Goal: Information Seeking & Learning: Learn about a topic

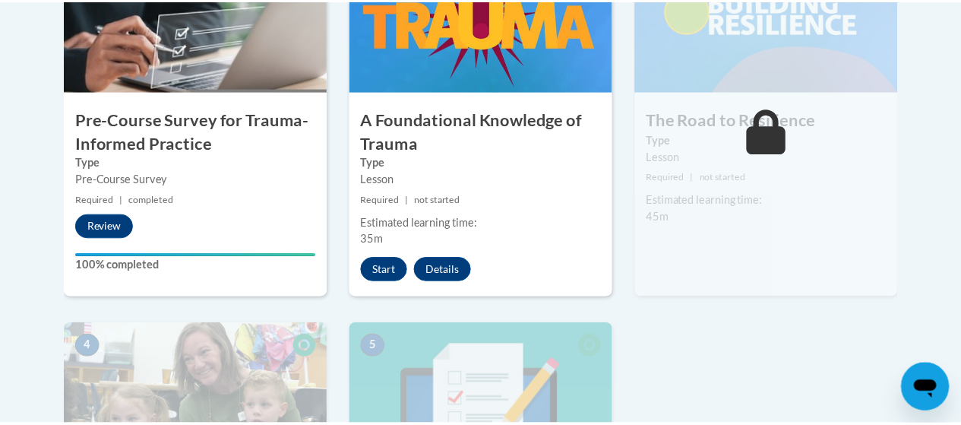
scroll to position [611, 0]
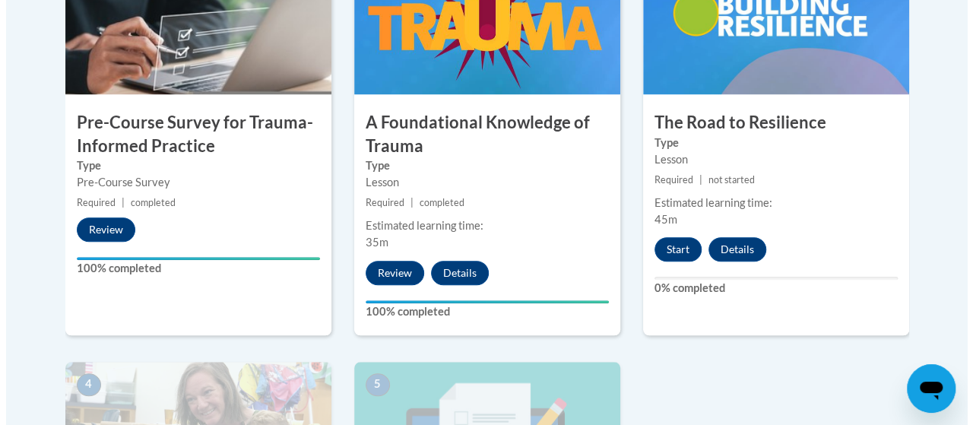
scroll to position [603, 0]
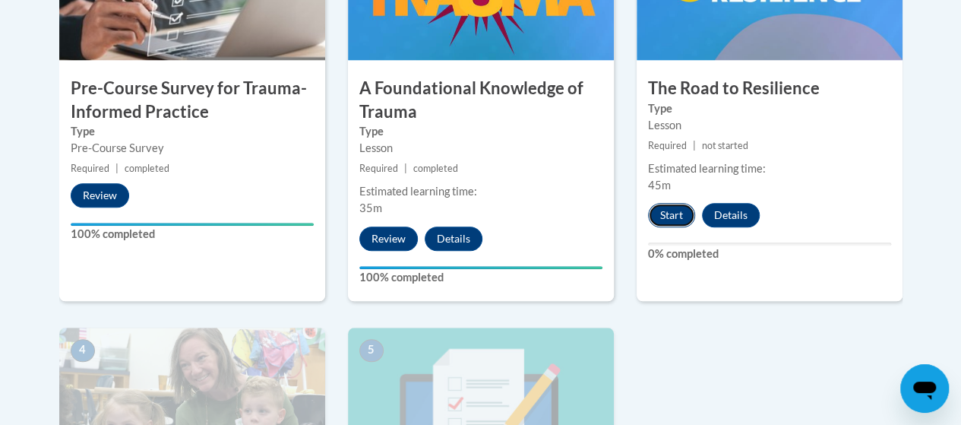
click at [673, 212] on button "Start" at bounding box center [671, 215] width 47 height 24
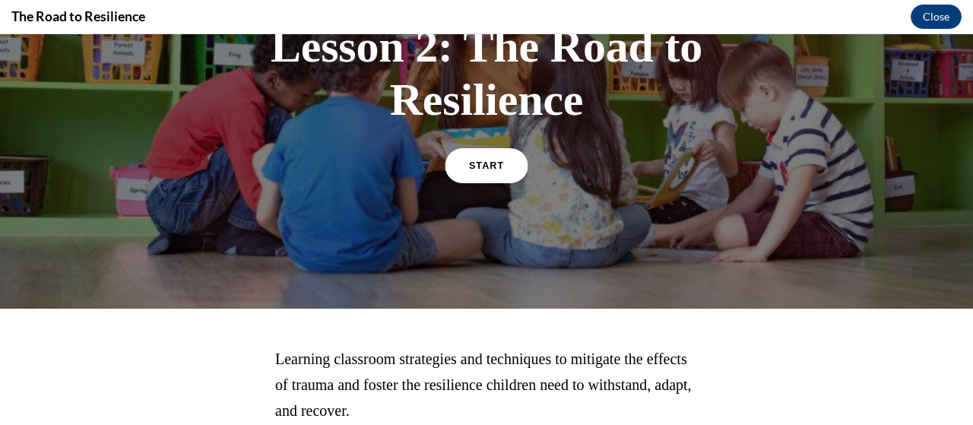
scroll to position [150, 0]
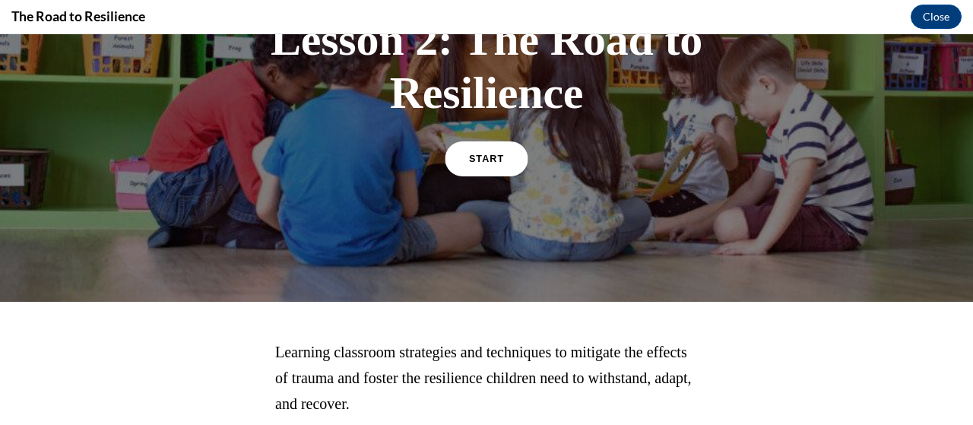
click at [486, 154] on span "START" at bounding box center [486, 158] width 35 height 11
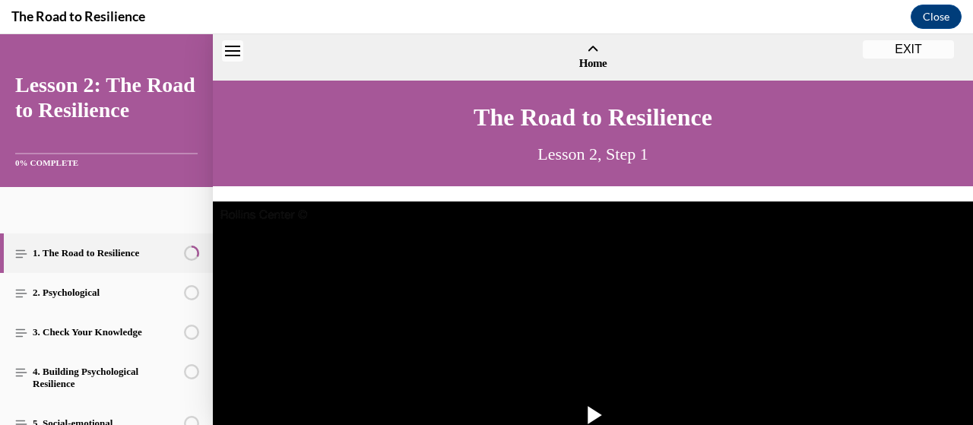
scroll to position [46, 0]
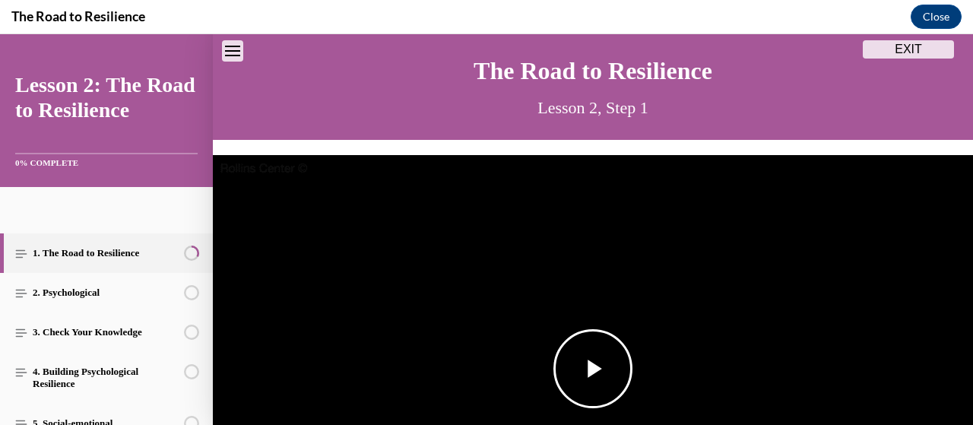
click at [593, 369] on span "Video player" at bounding box center [593, 369] width 0 height 0
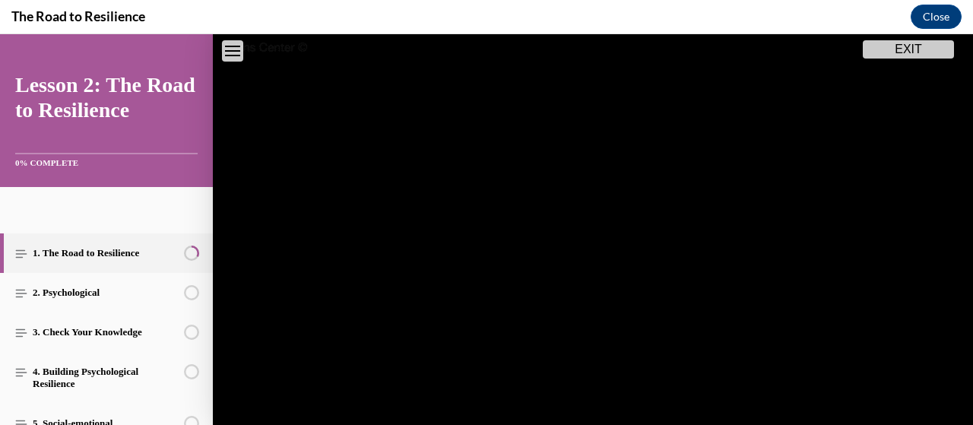
click at [578, 350] on video "Video player" at bounding box center [593, 248] width 760 height 428
click at [593, 248] on span "Video player" at bounding box center [593, 248] width 0 height 0
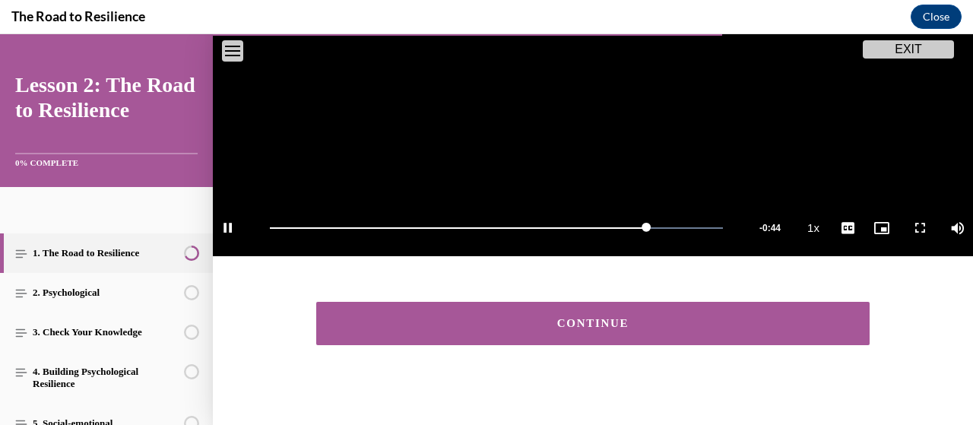
click at [603, 318] on div "CONTINUE" at bounding box center [593, 323] width 506 height 11
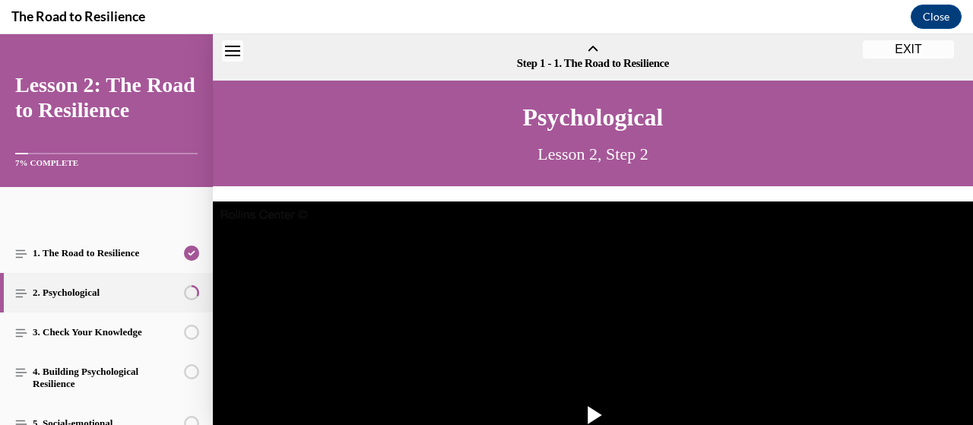
scroll to position [47, 0]
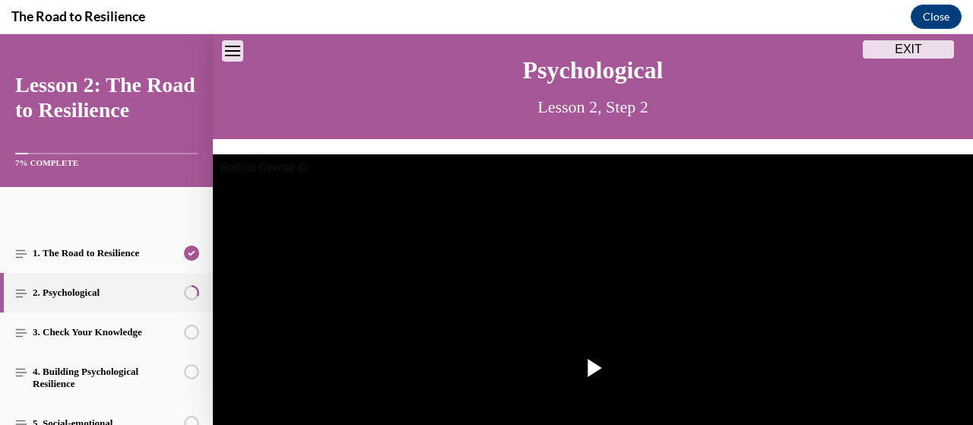
click at [603, 316] on img "Video player" at bounding box center [593, 368] width 760 height 428
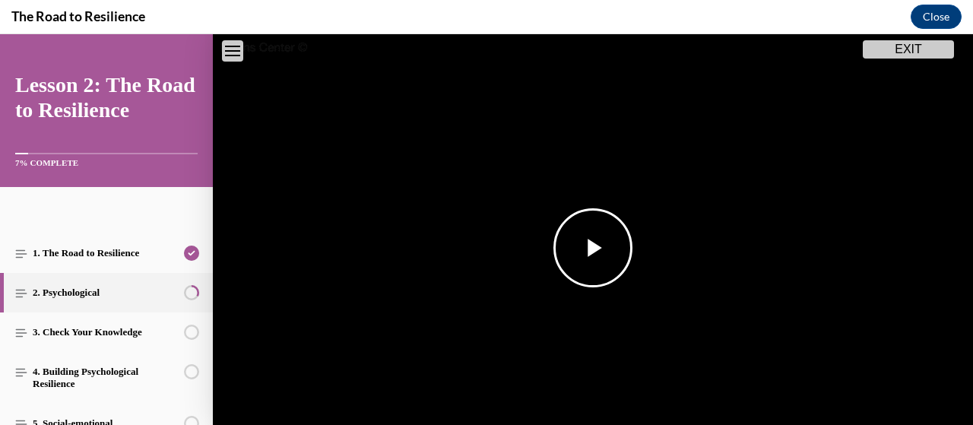
click at [603, 316] on video "Video player" at bounding box center [593, 248] width 760 height 428
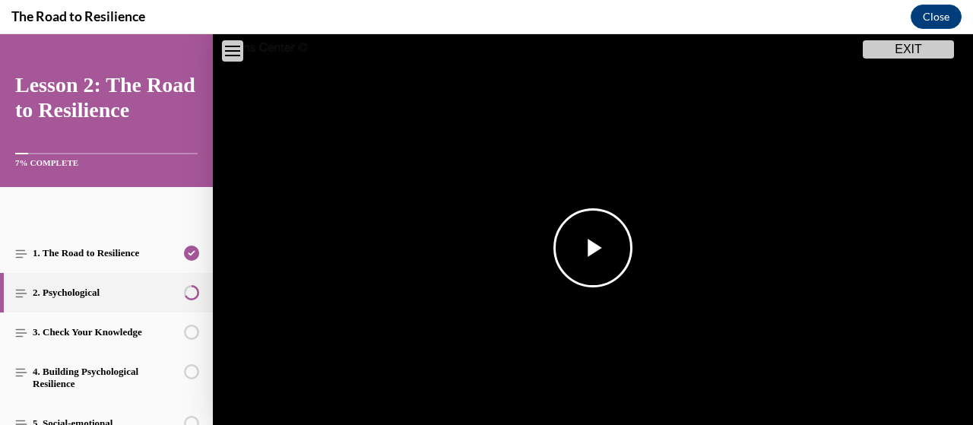
click at [603, 316] on video "Video player" at bounding box center [593, 248] width 760 height 428
click at [593, 248] on span "Video player" at bounding box center [593, 248] width 0 height 0
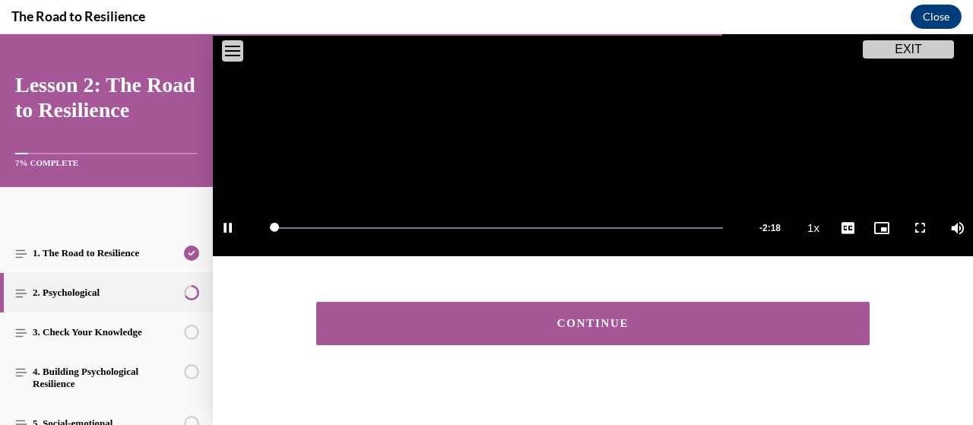
click at [522, 335] on button "CONTINUE" at bounding box center [592, 323] width 553 height 43
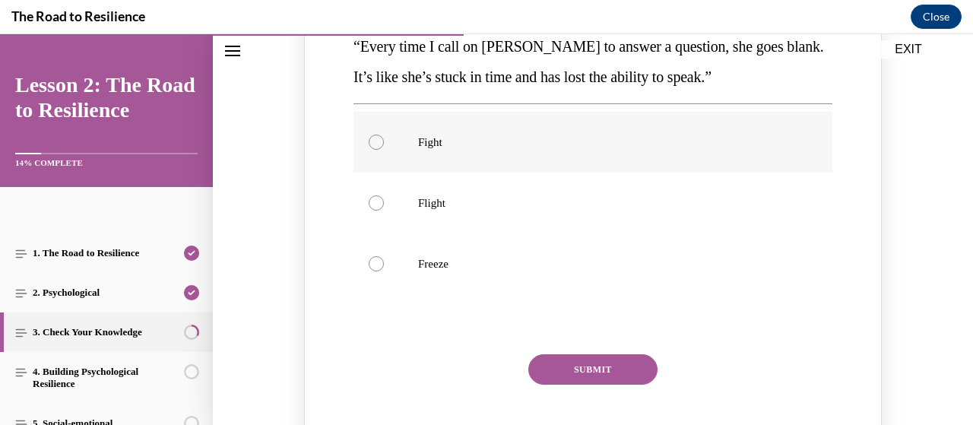
scroll to position [274, 0]
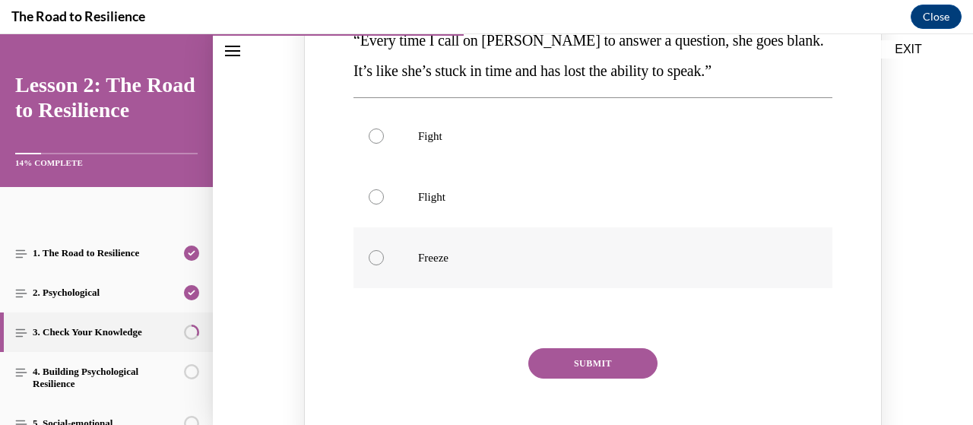
click at [383, 261] on label "Freeze" at bounding box center [592, 257] width 479 height 61
click at [383, 261] on input "Freeze" at bounding box center [376, 257] width 15 height 15
radio input "true"
click at [615, 348] on button "SUBMIT" at bounding box center [592, 363] width 129 height 30
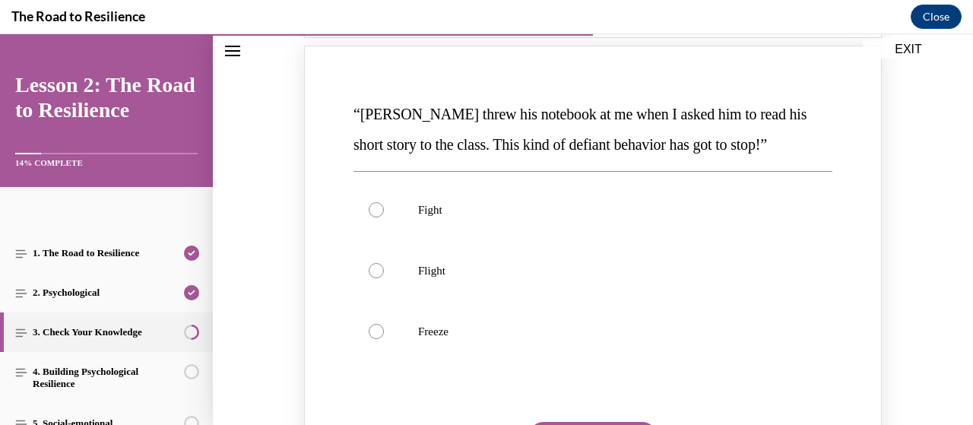
scroll to position [817, 0]
click at [377, 220] on label "Fight" at bounding box center [592, 210] width 479 height 61
click at [377, 218] on input "Fight" at bounding box center [376, 210] width 15 height 15
radio input "true"
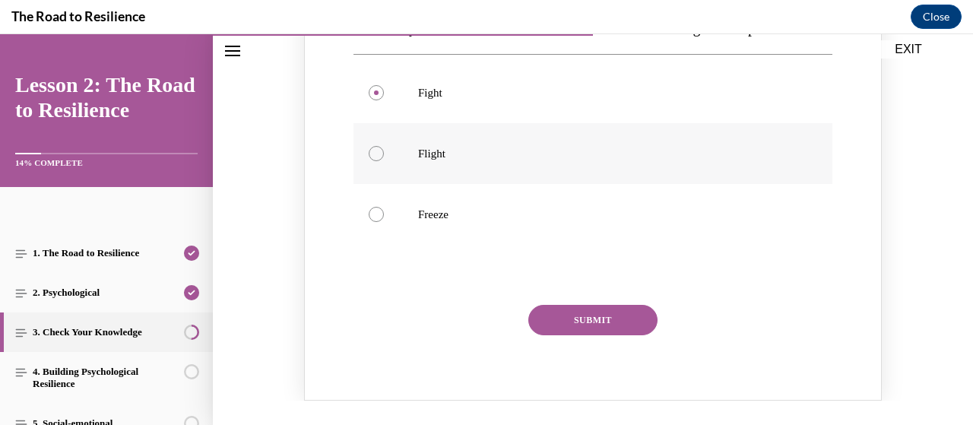
scroll to position [946, 0]
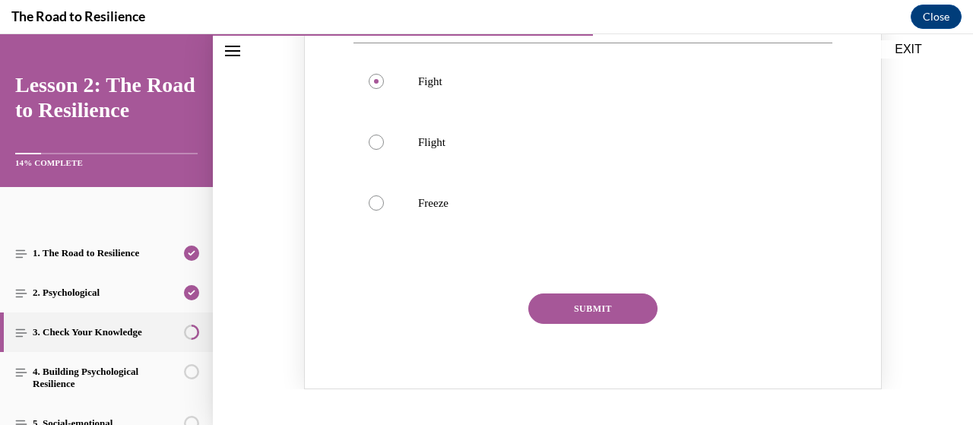
click at [591, 306] on button "SUBMIT" at bounding box center [592, 308] width 129 height 30
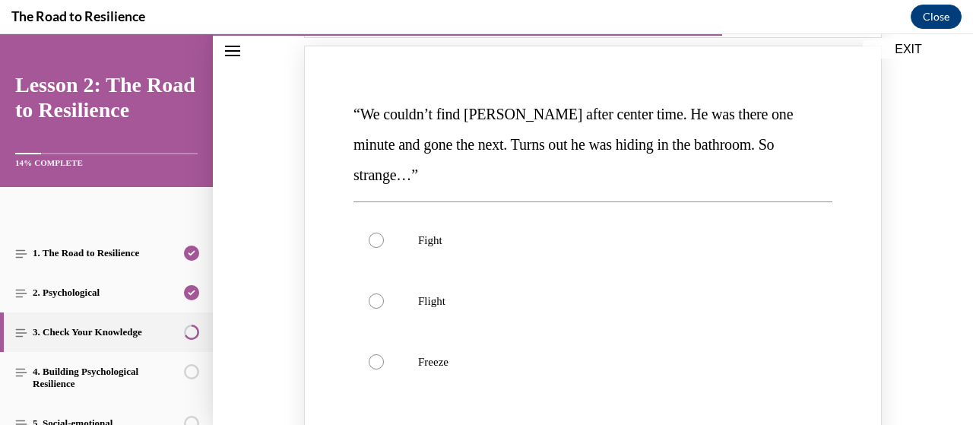
scroll to position [1439, 0]
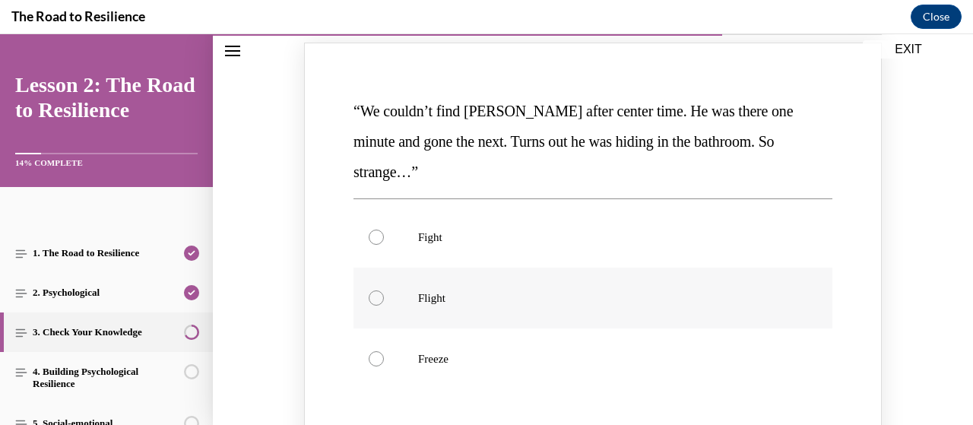
click at [361, 273] on label "Flight" at bounding box center [592, 298] width 479 height 61
click at [369, 290] on input "Flight" at bounding box center [376, 297] width 15 height 15
radio input "true"
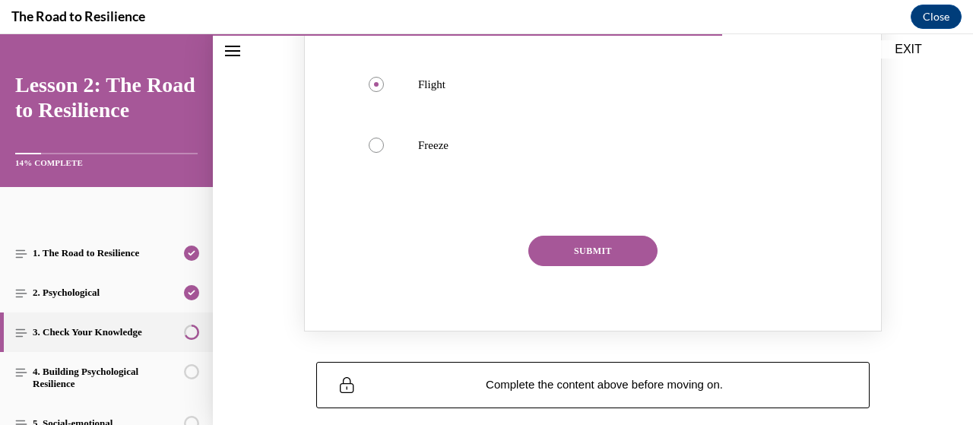
scroll to position [1654, 0]
click at [558, 234] on button "SUBMIT" at bounding box center [592, 249] width 129 height 30
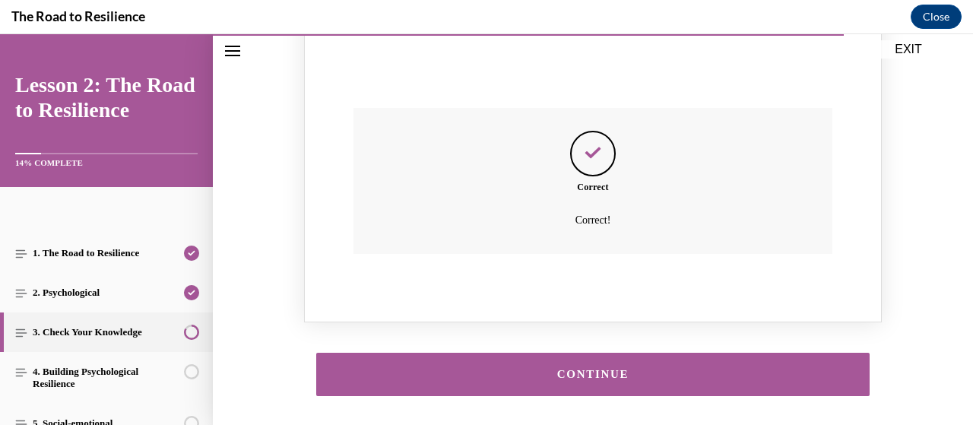
scroll to position [1807, 0]
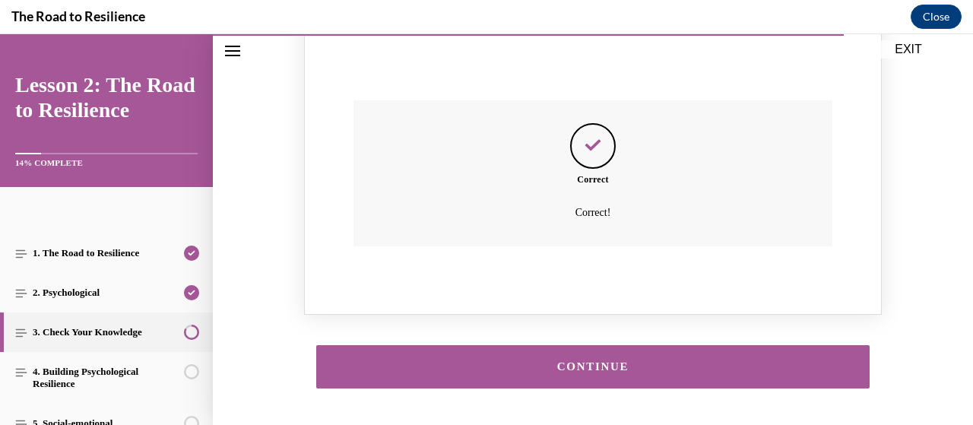
click at [553, 361] on div "CONTINUE" at bounding box center [593, 366] width 506 height 11
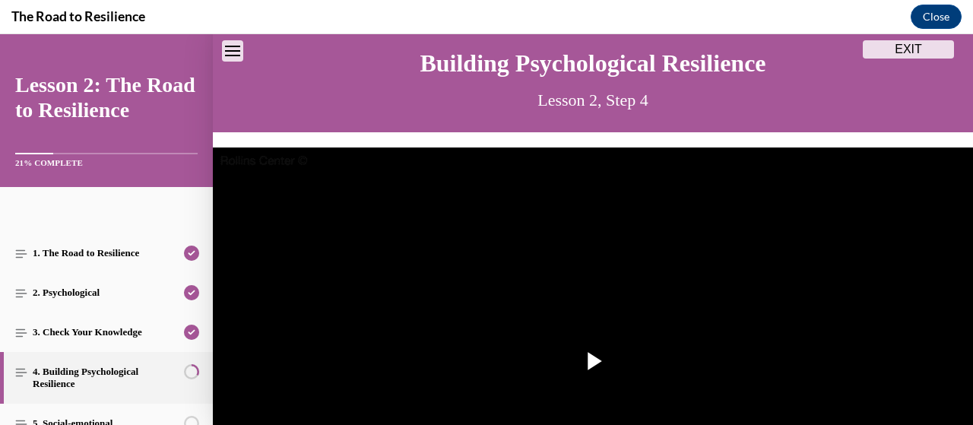
scroll to position [55, 0]
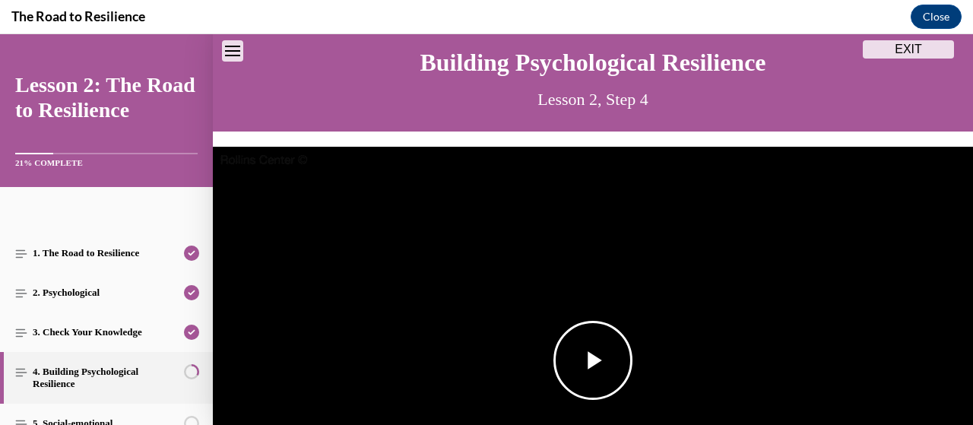
click at [593, 360] on span "Video player" at bounding box center [593, 360] width 0 height 0
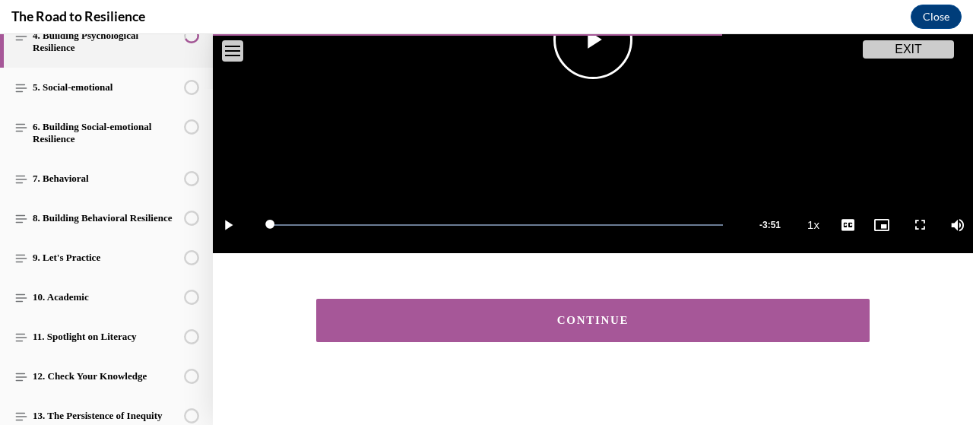
scroll to position [372, 0]
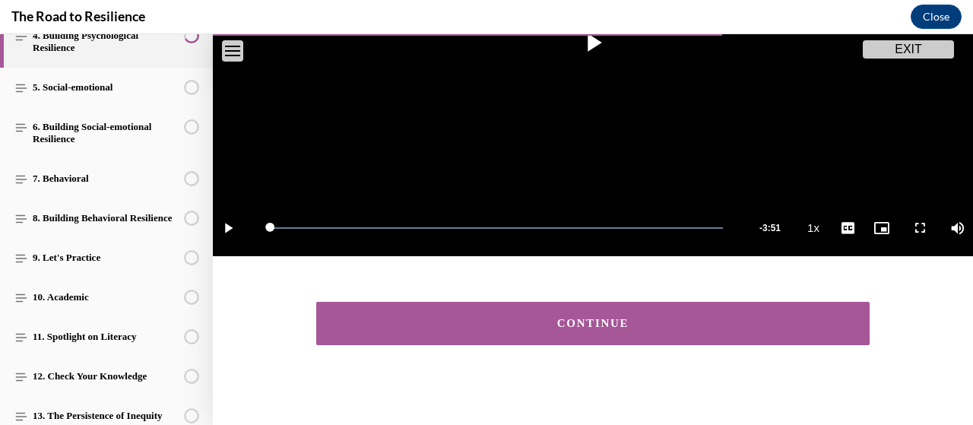
click at [551, 323] on button "CONTINUE" at bounding box center [592, 323] width 553 height 43
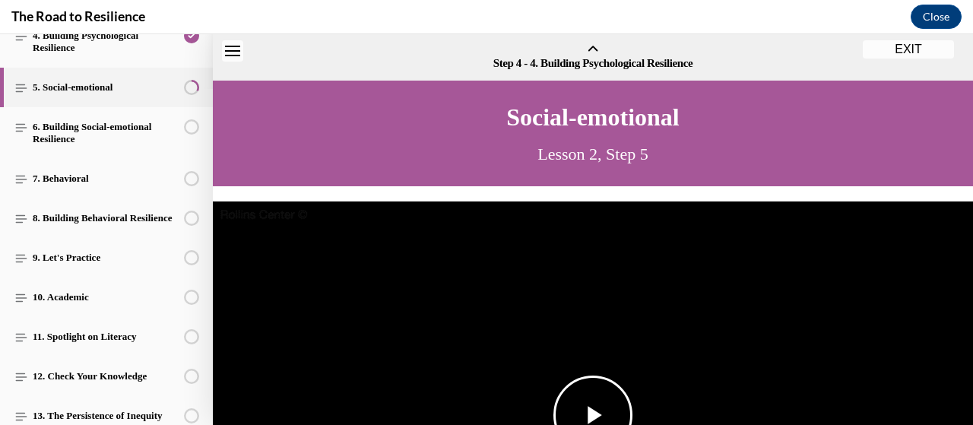
scroll to position [47, 0]
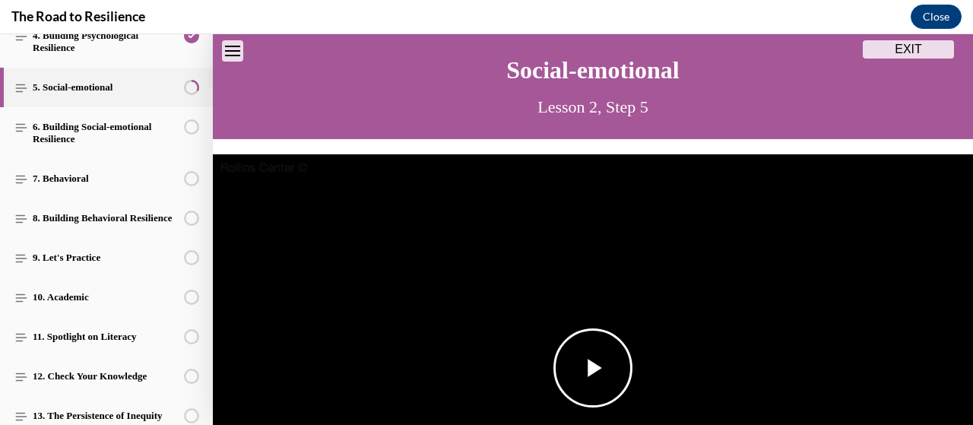
click at [593, 368] on span "Video player" at bounding box center [593, 368] width 0 height 0
